Goal: Information Seeking & Learning: Learn about a topic

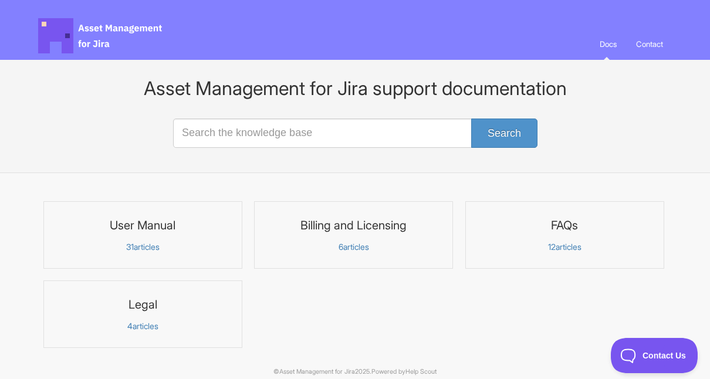
click at [140, 243] on p "31 articles" at bounding box center [143, 247] width 184 height 11
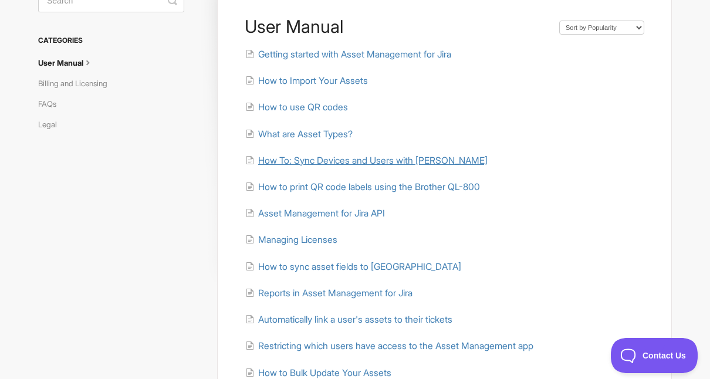
scroll to position [94, 0]
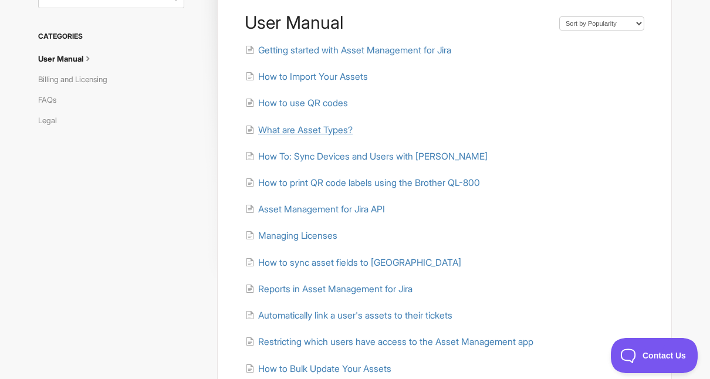
click at [301, 127] on span "What are Asset Types?" at bounding box center [305, 129] width 95 height 11
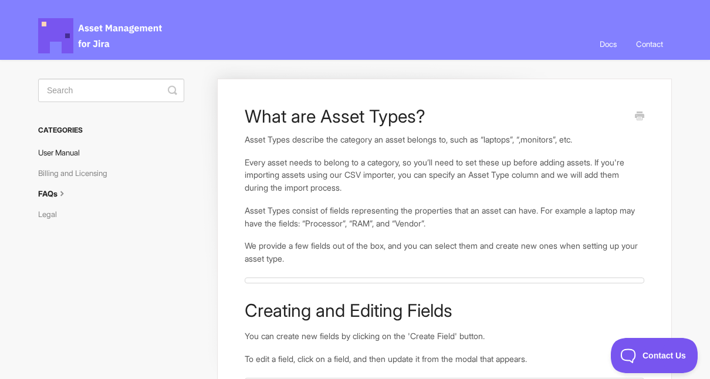
click at [61, 151] on link "User Manual" at bounding box center [63, 152] width 50 height 19
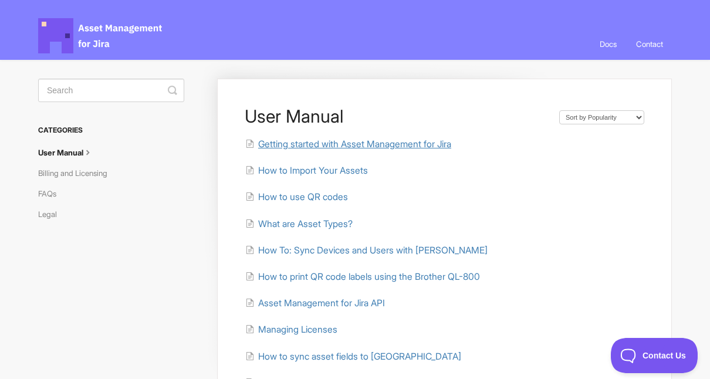
click at [324, 146] on span "Getting started with Asset Management for Jira" at bounding box center [354, 144] width 193 height 11
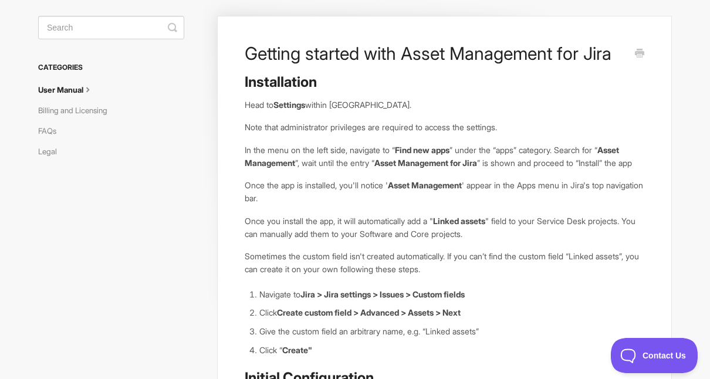
scroll to position [58, 0]
